Goal: Task Accomplishment & Management: Use online tool/utility

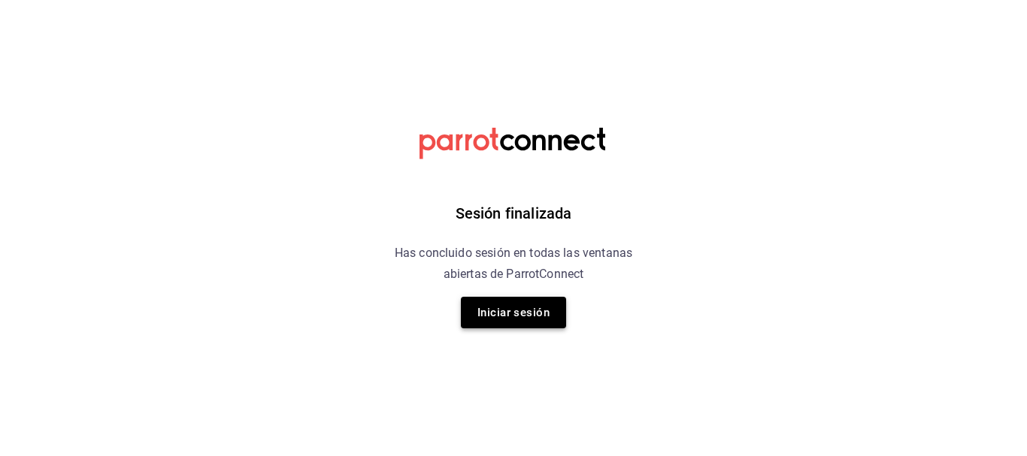
click at [501, 316] on button "Iniciar sesión" at bounding box center [513, 313] width 105 height 32
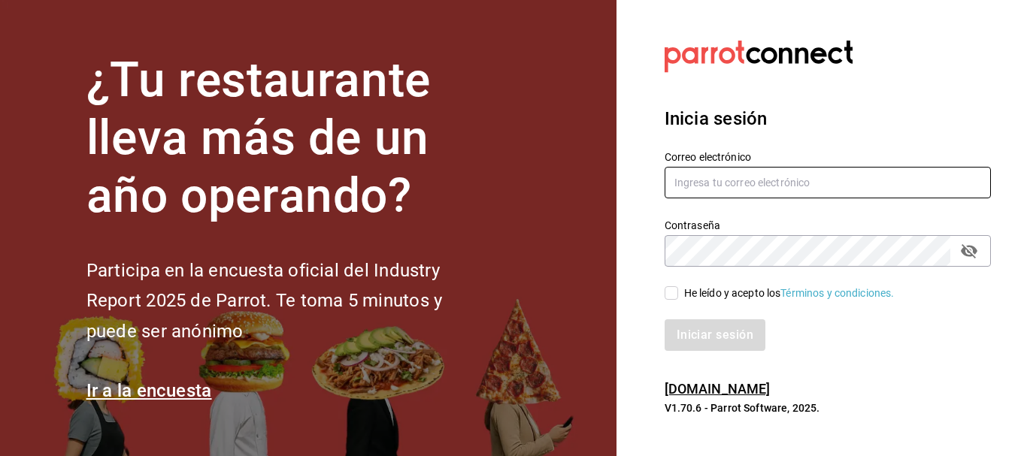
type input "animal.puebla@grupocosteno.com"
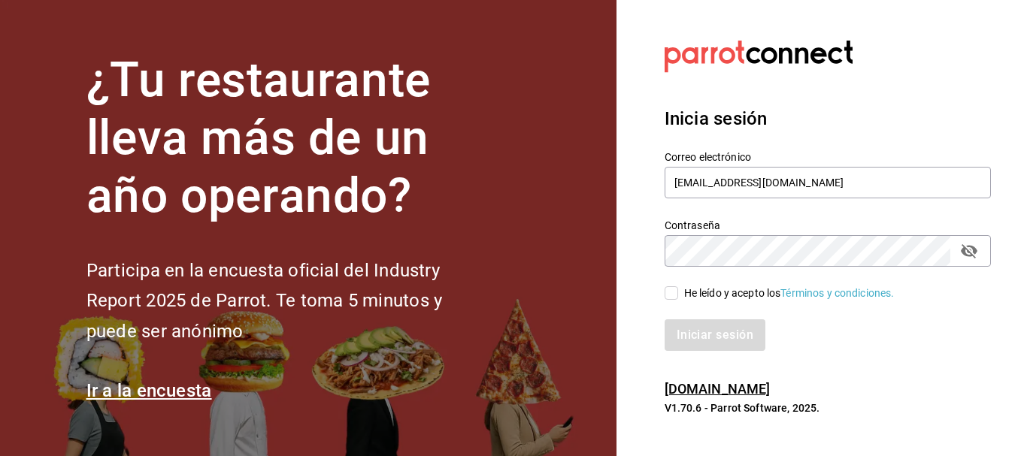
click at [668, 292] on input "He leído y acepto los Términos y condiciones." at bounding box center [672, 293] width 14 height 14
checkbox input "true"
click at [687, 337] on button "Iniciar sesión" at bounding box center [716, 335] width 102 height 32
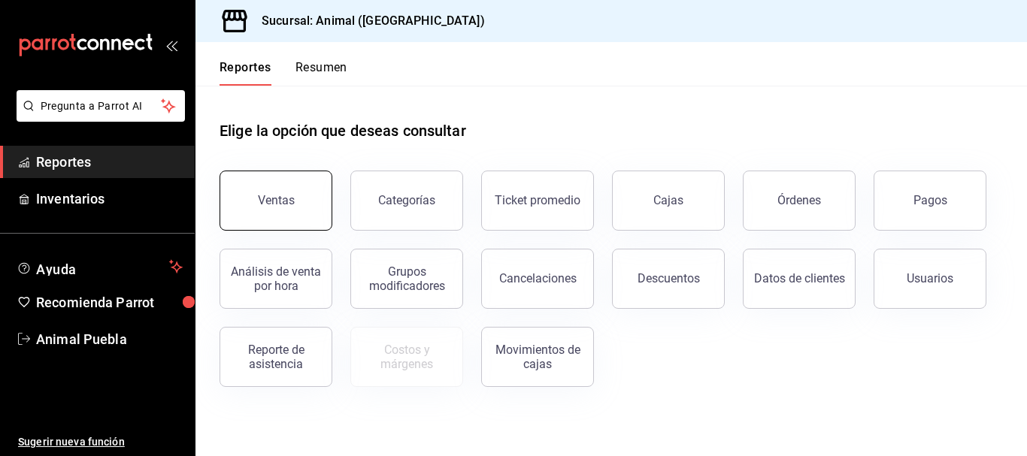
click at [288, 208] on button "Ventas" at bounding box center [275, 201] width 113 height 60
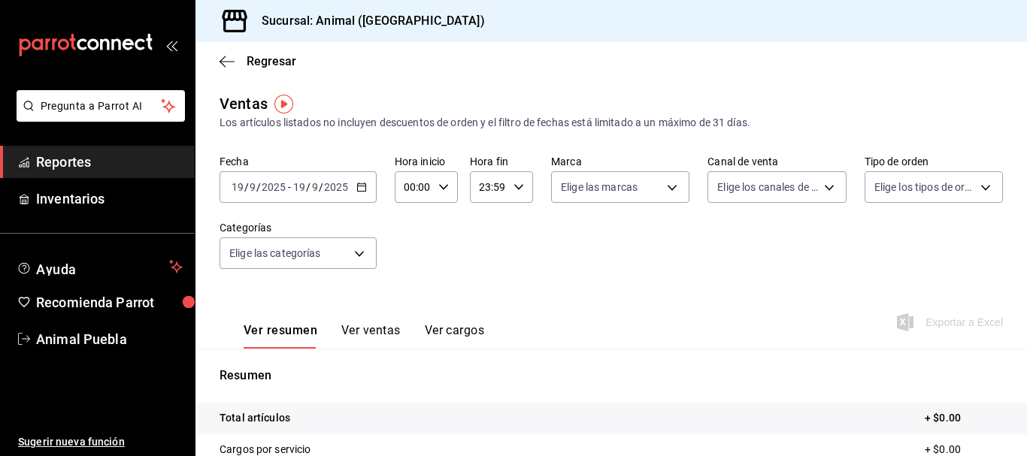
click at [370, 194] on div "[DATE] [DATE] - [DATE] [DATE]" at bounding box center [297, 187] width 157 height 32
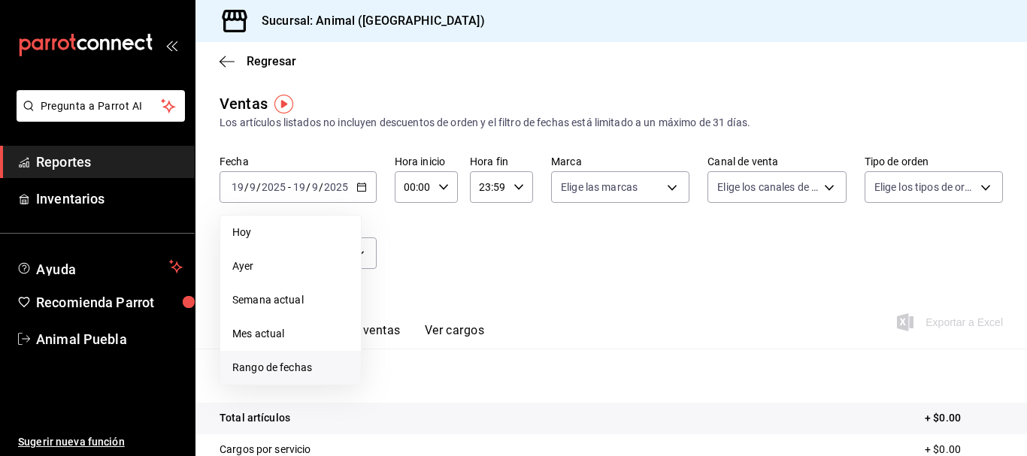
click at [270, 366] on span "Rango de fechas" at bounding box center [290, 368] width 117 height 16
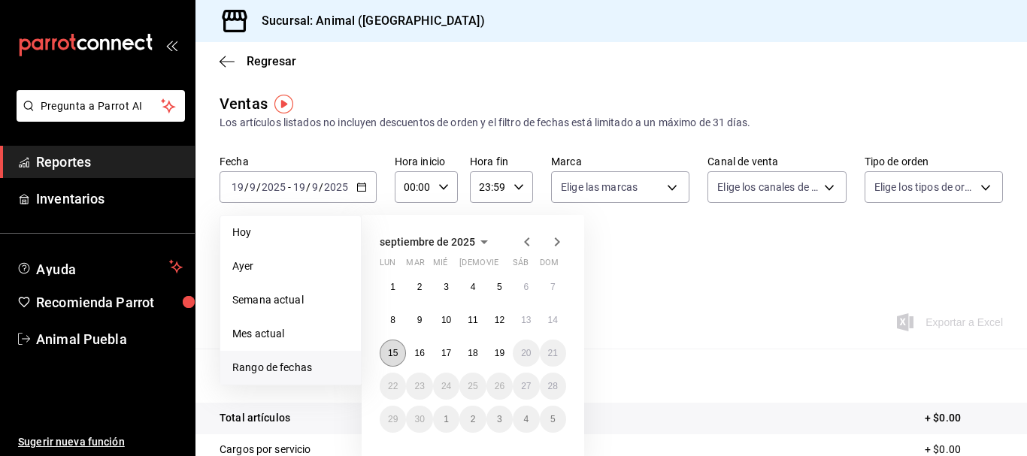
click at [398, 348] on button "15" at bounding box center [393, 353] width 26 height 27
click at [507, 350] on button "19" at bounding box center [499, 353] width 26 height 27
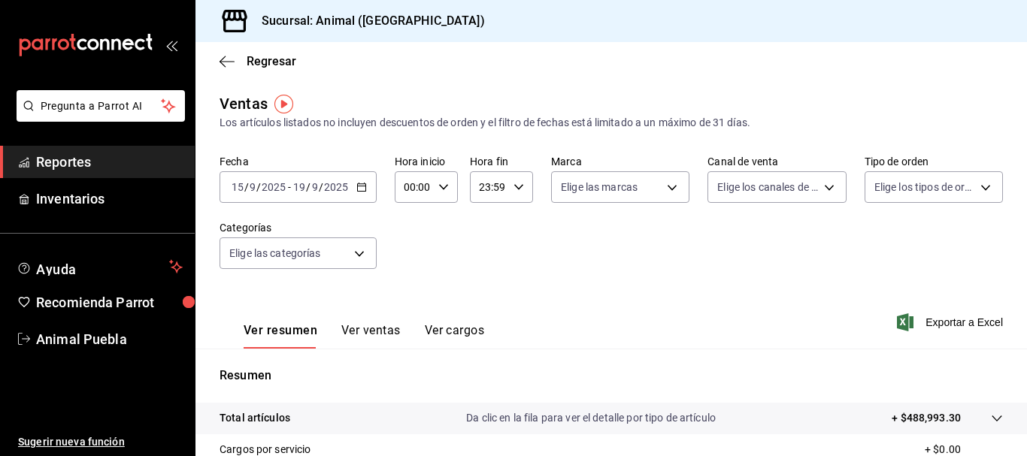
click at [402, 192] on input "00:00" at bounding box center [414, 187] width 38 height 30
click at [407, 275] on span "05" at bounding box center [409, 273] width 7 height 12
type input "05:00"
click at [505, 189] on div at bounding box center [513, 228] width 1027 height 456
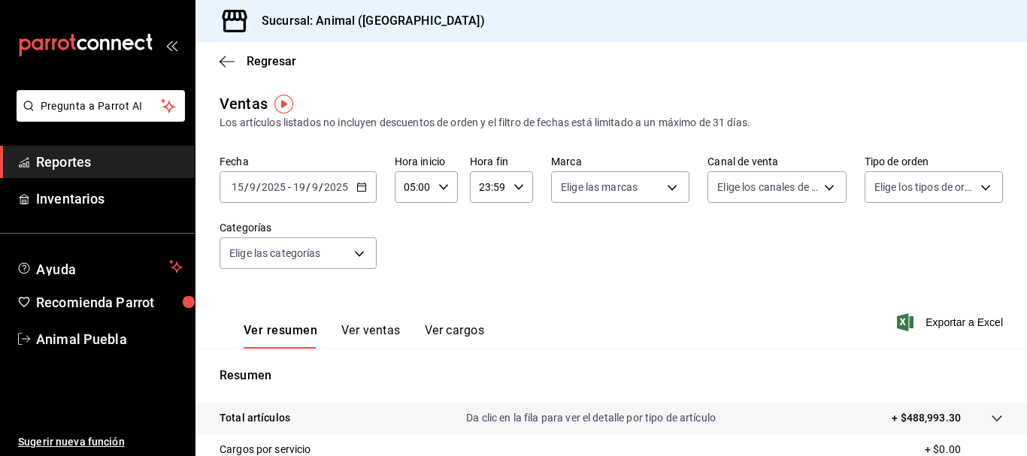
click at [505, 189] on div "23:59 Hora fin" at bounding box center [501, 187] width 63 height 32
click at [480, 252] on span "05" at bounding box center [483, 249] width 7 height 12
click at [511, 230] on span "00" at bounding box center [513, 225] width 7 height 12
type input "05:00"
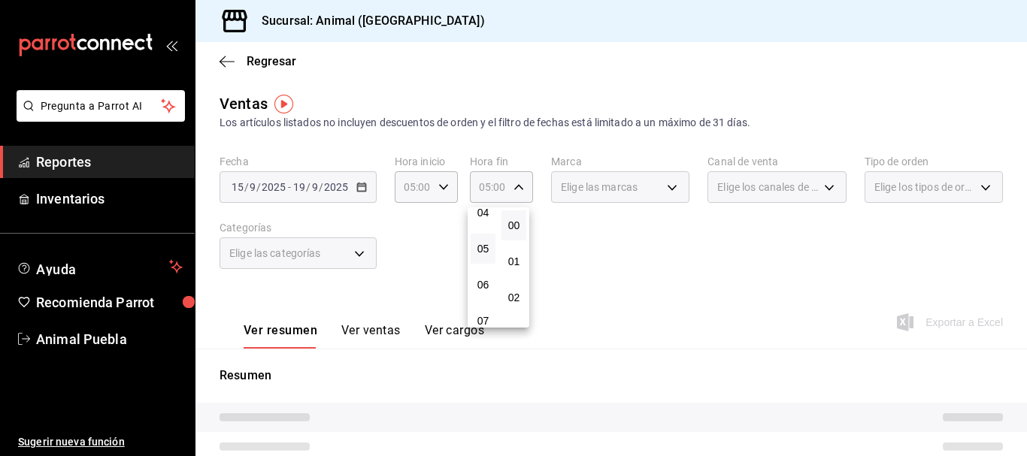
click at [660, 192] on div at bounding box center [513, 228] width 1027 height 456
click at [660, 192] on div "Elige las marcas" at bounding box center [620, 187] width 138 height 32
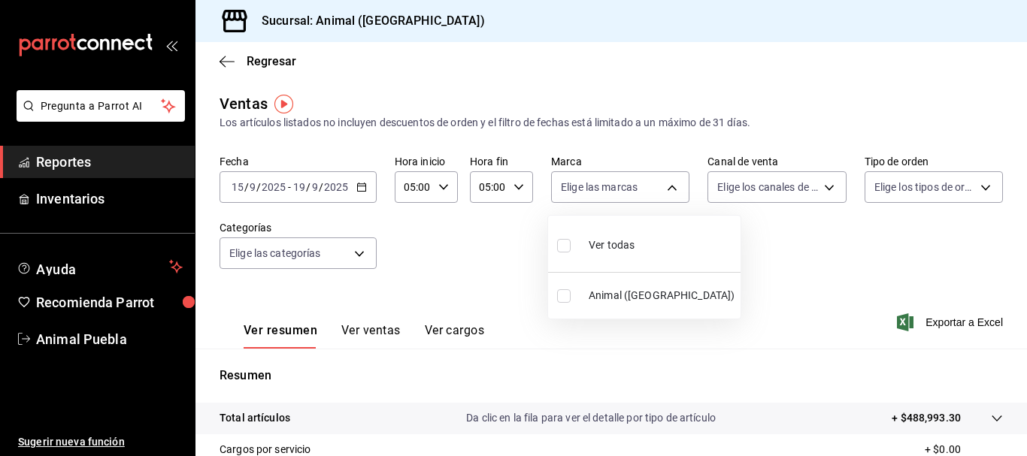
click at [660, 192] on body "Pregunta a Parrot AI Reportes Inventarios Ayuda Recomienda Parrot Animal Puebla…" at bounding box center [513, 228] width 1027 height 456
click at [603, 252] on span "Ver todas" at bounding box center [612, 246] width 46 height 16
type input "96838179-8fbb-4073-aae3-1789726318c8"
checkbox input "true"
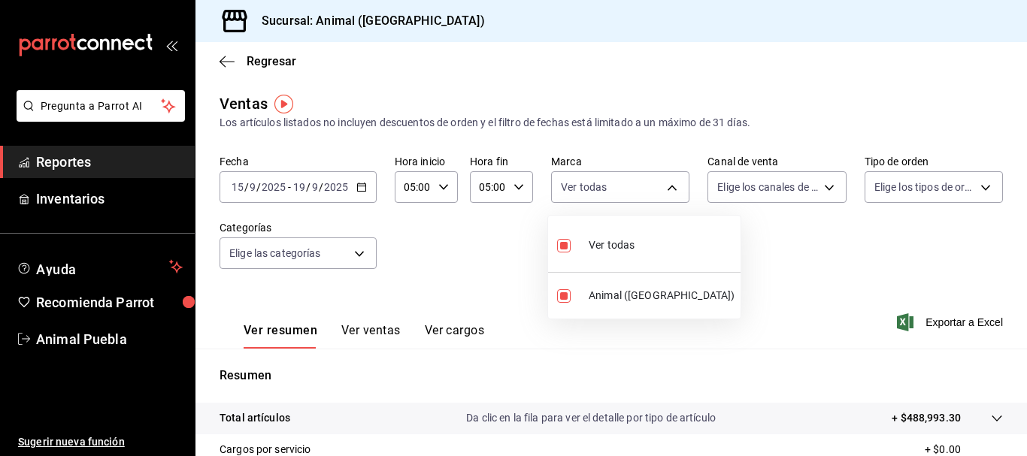
click at [823, 189] on div at bounding box center [513, 228] width 1027 height 456
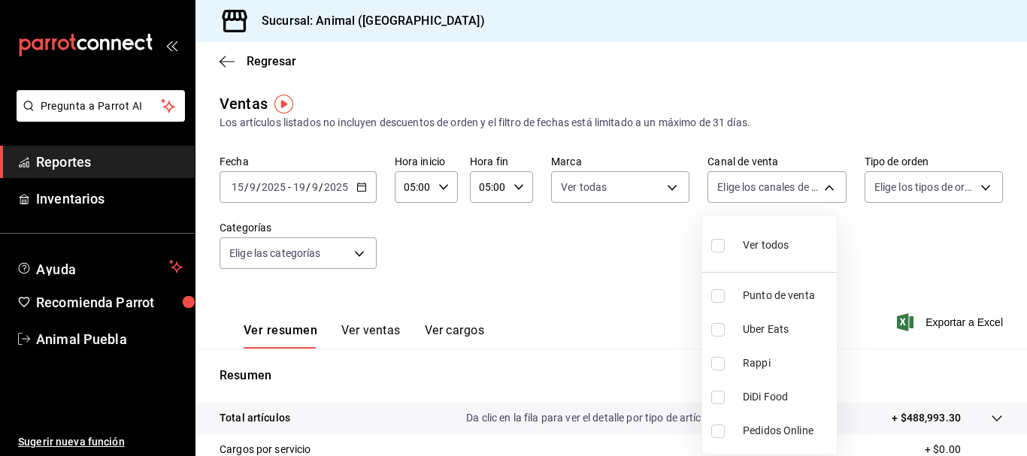
click at [823, 189] on body "Pregunta a Parrot AI Reportes Inventarios Ayuda Recomienda Parrot Animal Puebla…" at bounding box center [513, 228] width 1027 height 456
click at [756, 250] on span "Ver todos" at bounding box center [766, 246] width 46 height 16
type input "PARROT,UBER_EATS,RAPPI,DIDI_FOOD,ONLINE"
checkbox input "true"
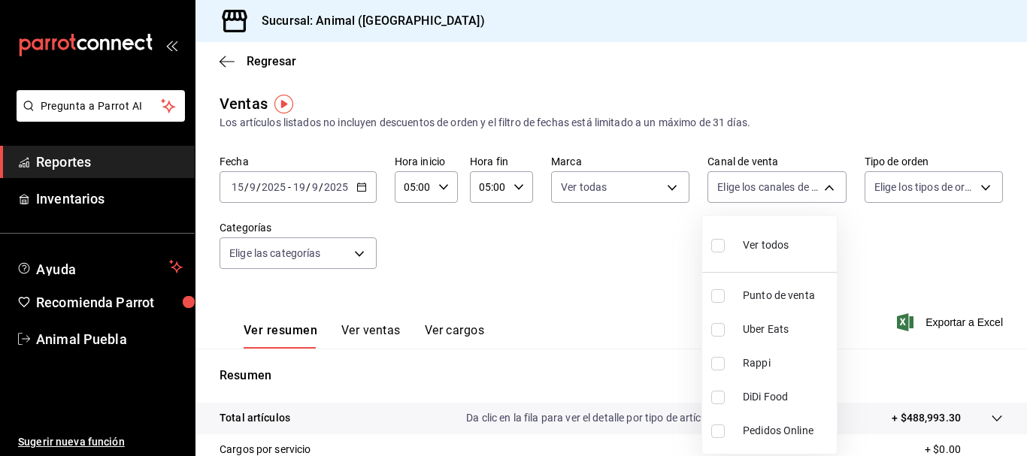
checkbox input "true"
click at [978, 191] on div at bounding box center [513, 228] width 1027 height 456
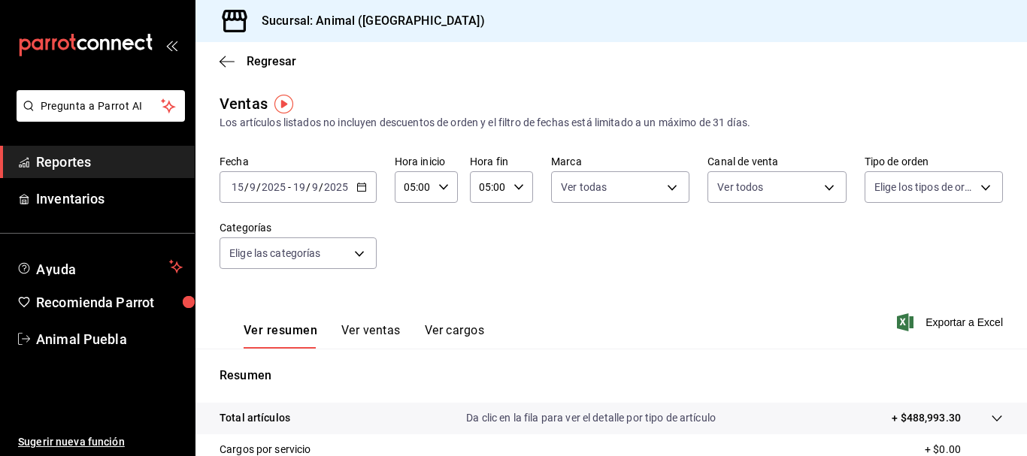
click at [978, 191] on div at bounding box center [513, 228] width 1027 height 456
click at [978, 191] on body "Pregunta a Parrot AI Reportes Inventarios Ayuda Recomienda Parrot Animal Puebla…" at bounding box center [513, 228] width 1027 height 456
click at [902, 241] on span "Ver todos" at bounding box center [920, 246] width 46 height 16
type input "89cc3392-1a89-49ed-91c4-e66ea58282e1,025cf6ae-25b7-4698-bb98-3d77af74a196,EXTER…"
checkbox input "true"
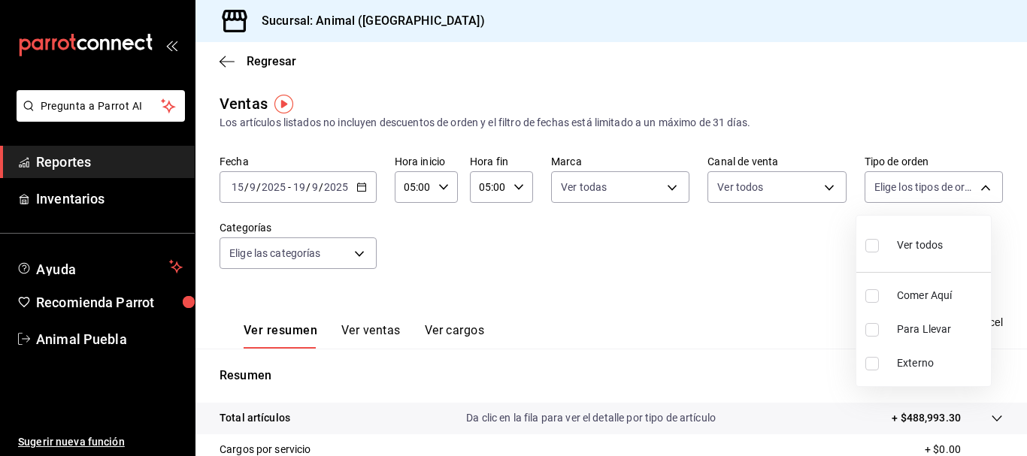
checkbox input "true"
click at [353, 258] on div at bounding box center [513, 228] width 1027 height 456
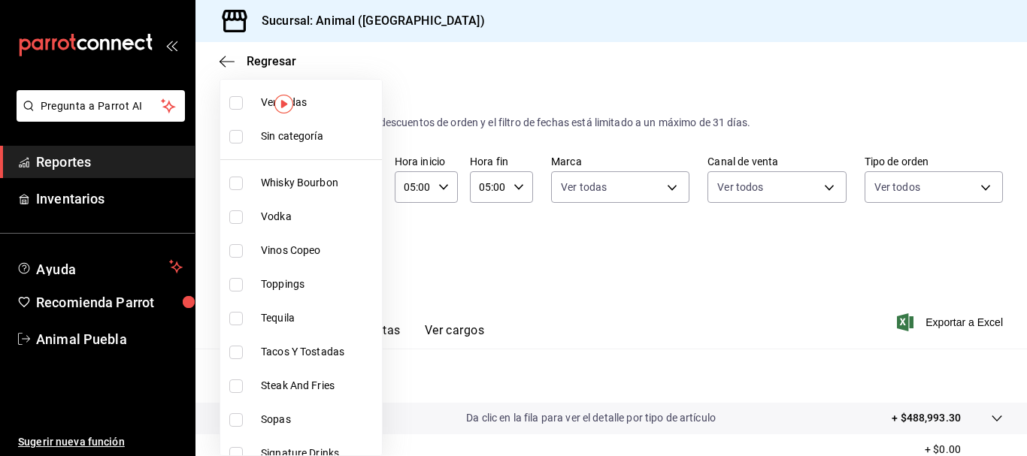
click at [354, 262] on body "Pregunta a Parrot AI Reportes Inventarios Ayuda Recomienda Parrot Animal Puebla…" at bounding box center [513, 228] width 1027 height 456
click at [345, 104] on span "Ver todas" at bounding box center [318, 103] width 115 height 16
type input "696422f3-042f-4992-a796-20cec1d2addd,ab2f2cdd-2d2d-455a-bd59-969ed93fbee5,5744a…"
checkbox input "true"
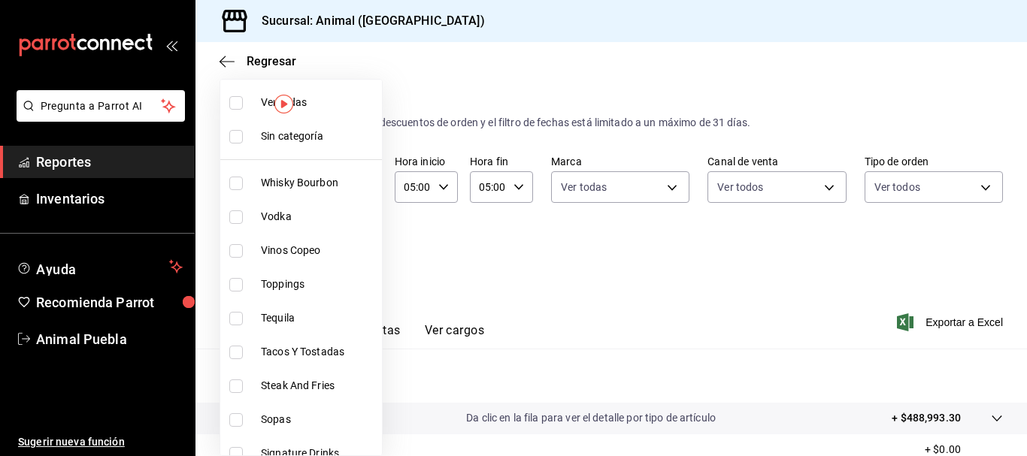
checkbox input "true"
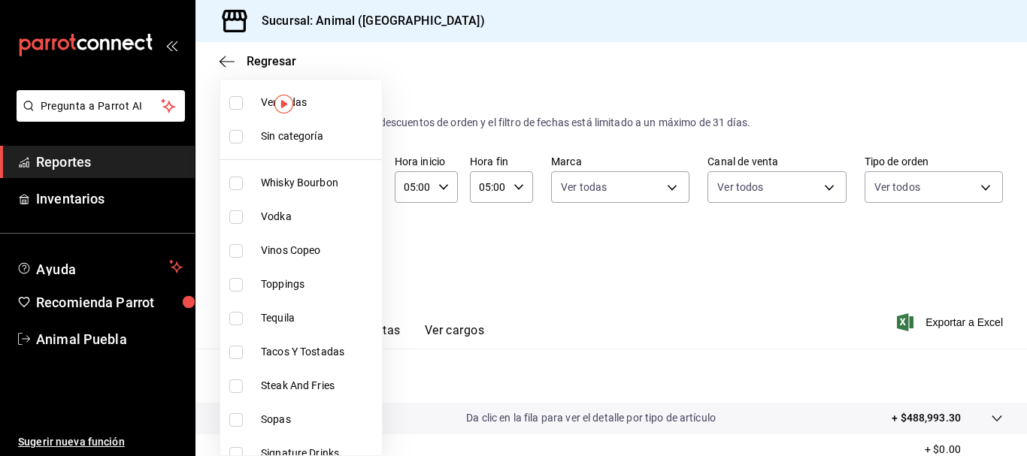
checkbox input "true"
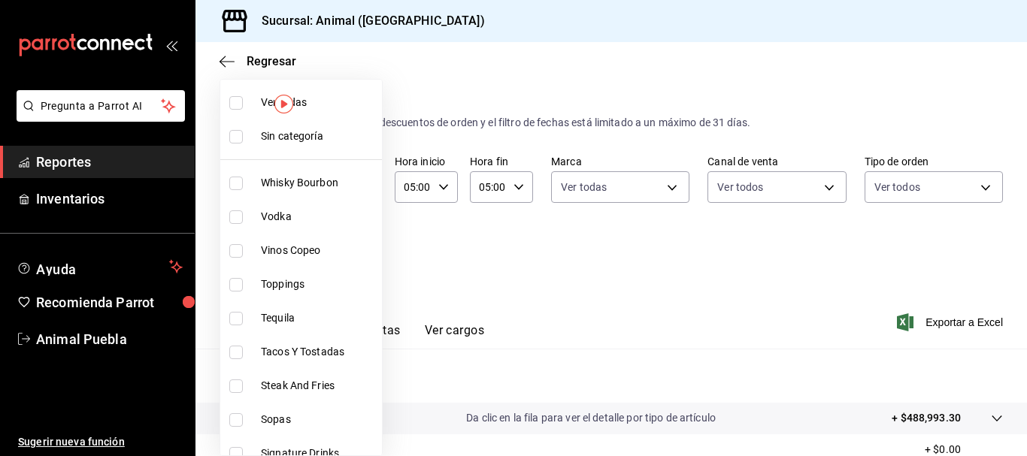
checkbox input "true"
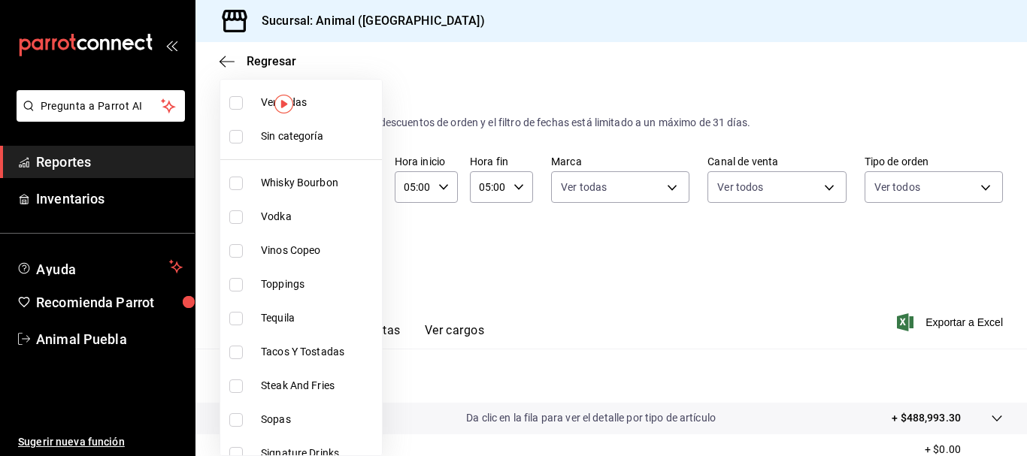
checkbox input "true"
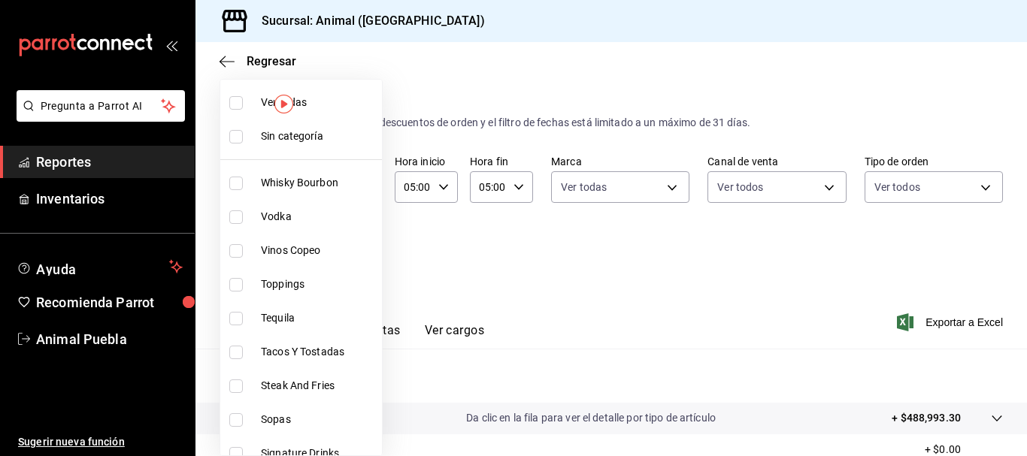
checkbox input "true"
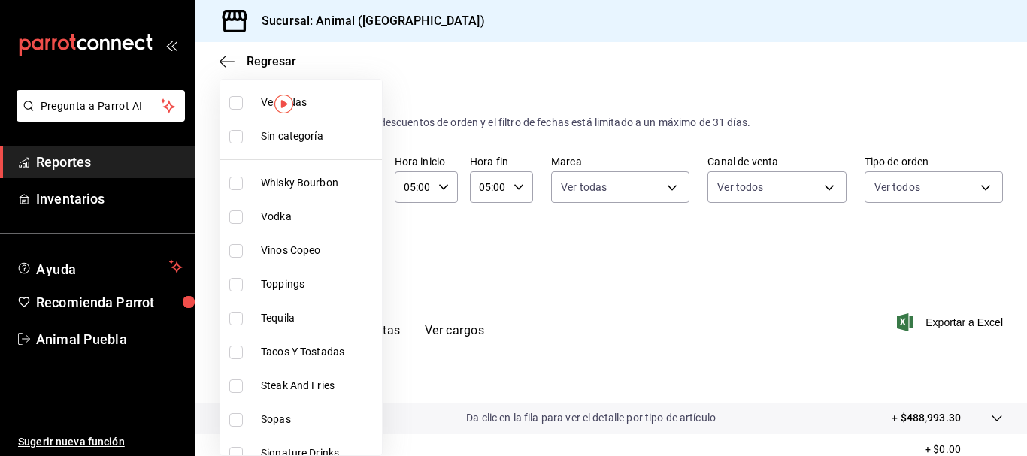
checkbox input "true"
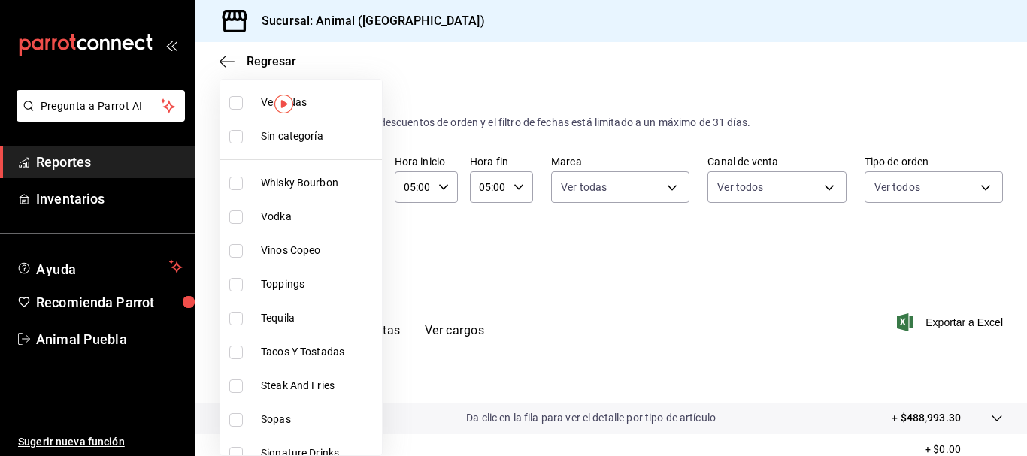
checkbox input "true"
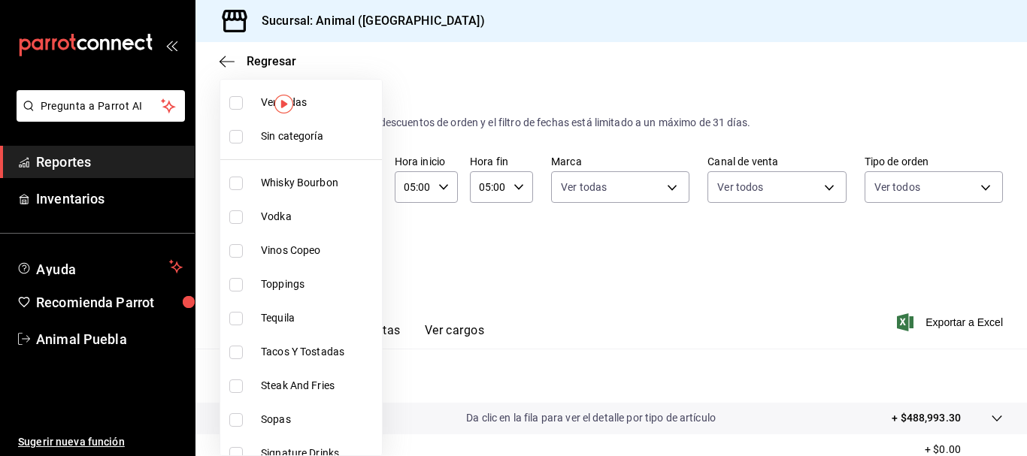
checkbox input "true"
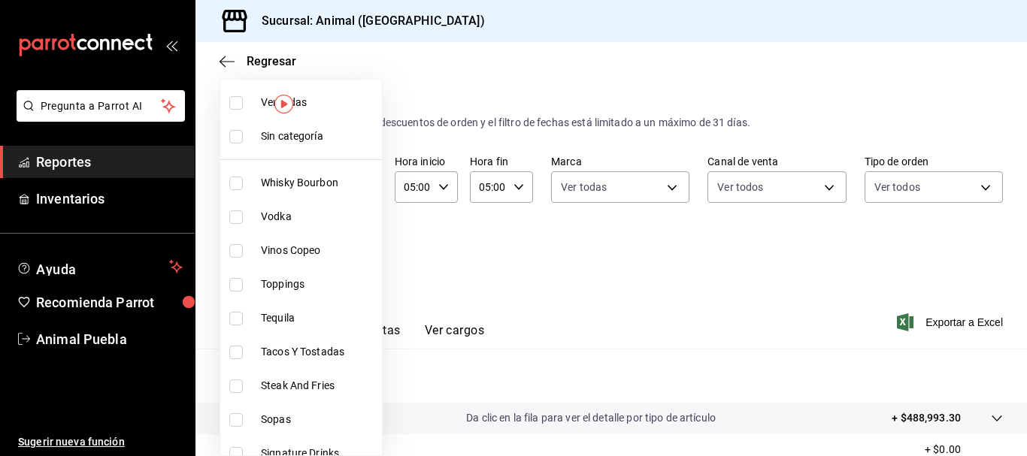
checkbox input "true"
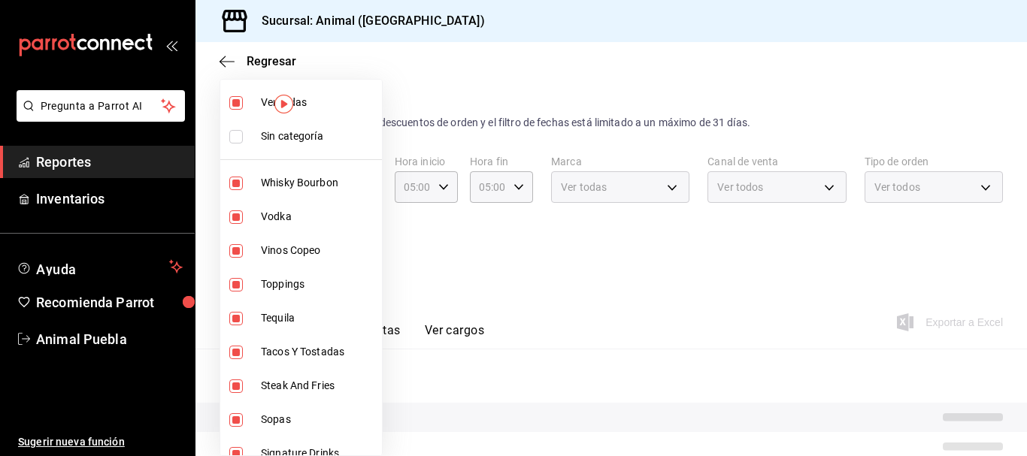
click at [616, 271] on div at bounding box center [513, 228] width 1027 height 456
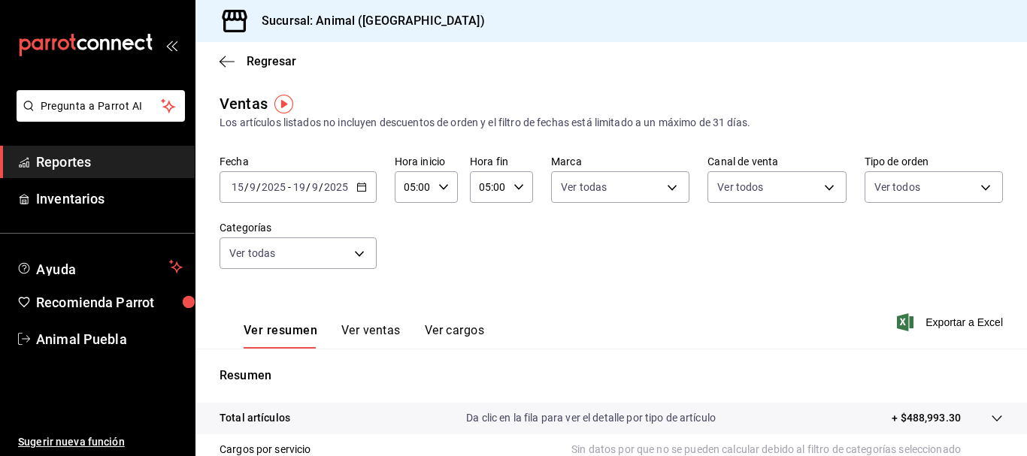
click at [367, 186] on div "2025-09-15 15 / 9 / 2025 - 2025-09-19 19 / 9 / 2025" at bounding box center [297, 187] width 157 height 32
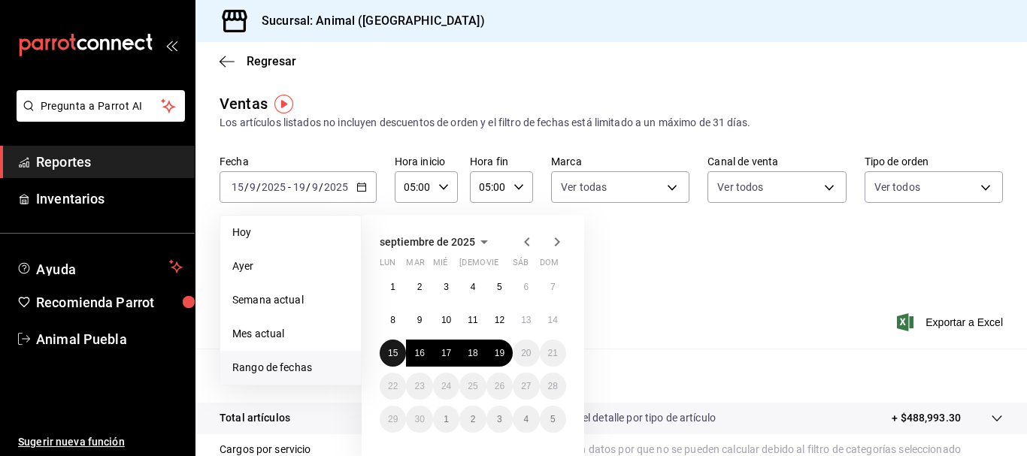
click at [394, 348] on abbr "15" at bounding box center [393, 353] width 10 height 11
click at [510, 357] on button "19" at bounding box center [499, 353] width 26 height 27
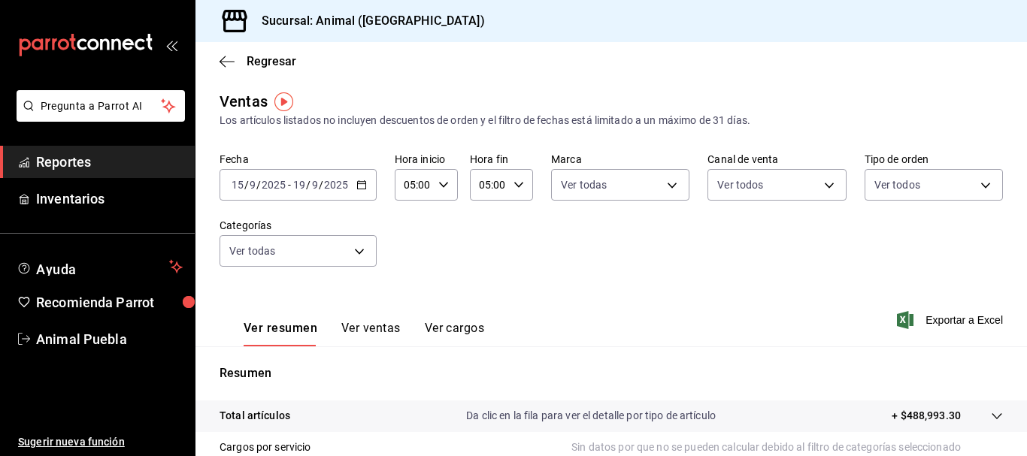
scroll to position [2, 0]
click at [929, 322] on span "Exportar a Excel" at bounding box center [951, 321] width 103 height 18
